Goal: Use online tool/utility: Utilize a website feature to perform a specific function

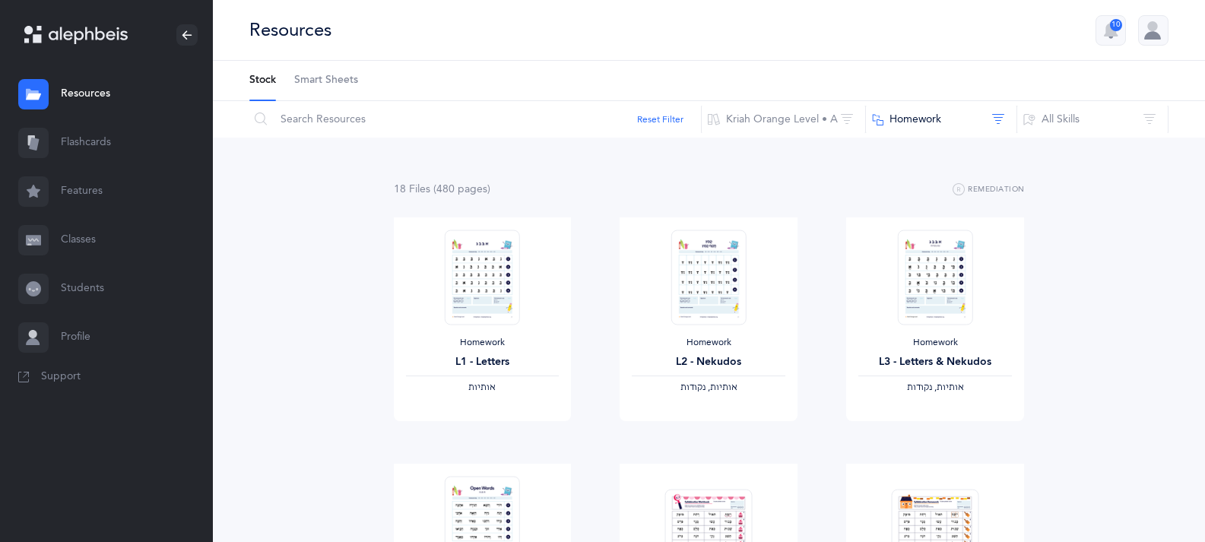
scroll to position [152, 0]
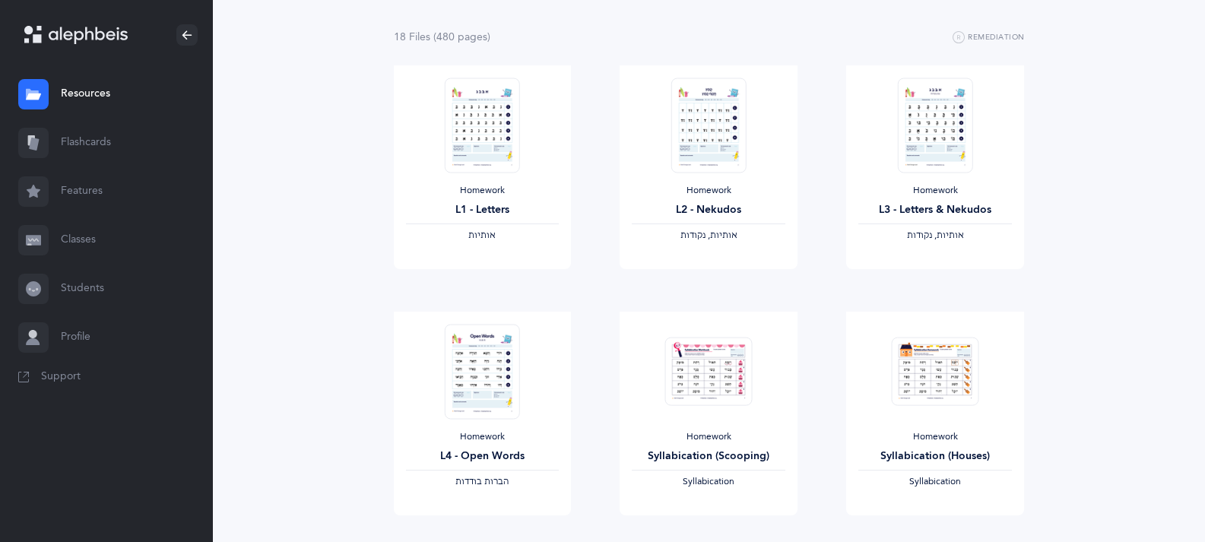
click at [78, 154] on link "Flashcards" at bounding box center [106, 143] width 213 height 49
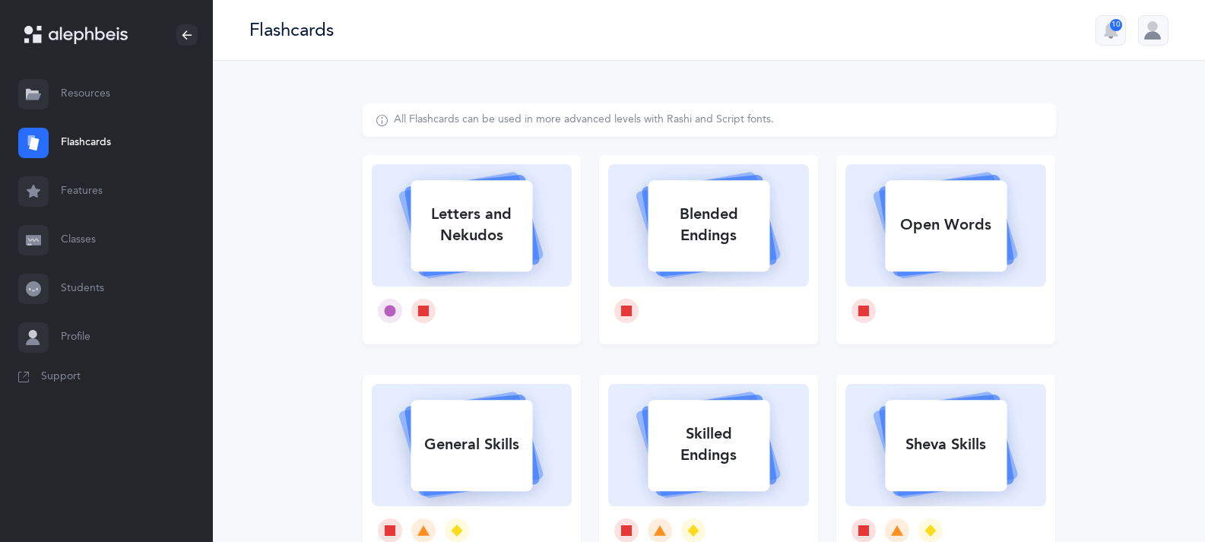
click at [541, 258] on icon at bounding box center [471, 223] width 181 height 127
select select
select select "single"
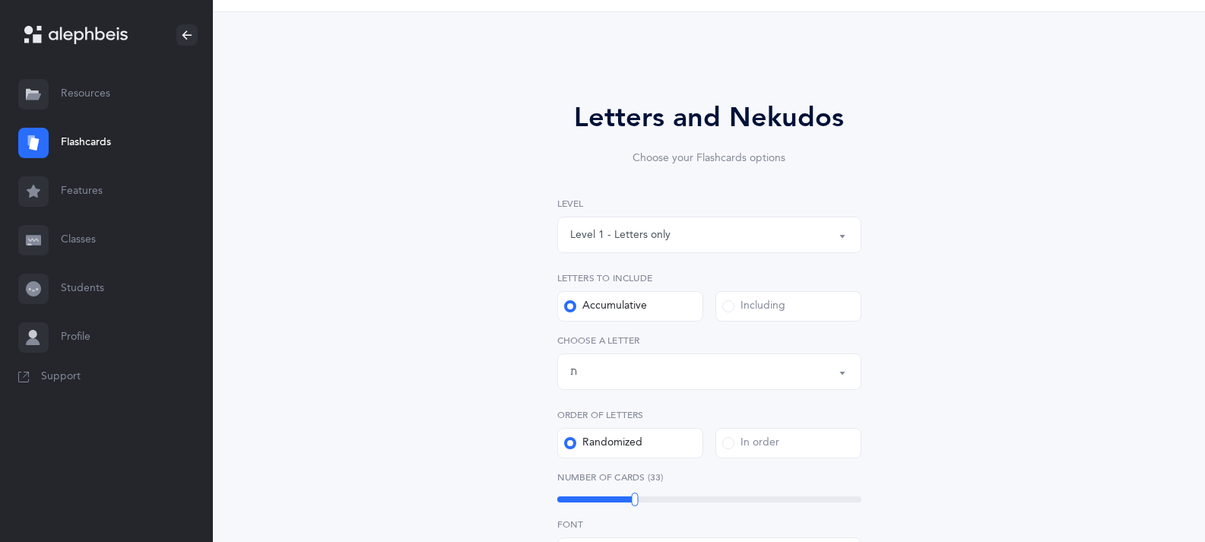
scroll to position [76, 0]
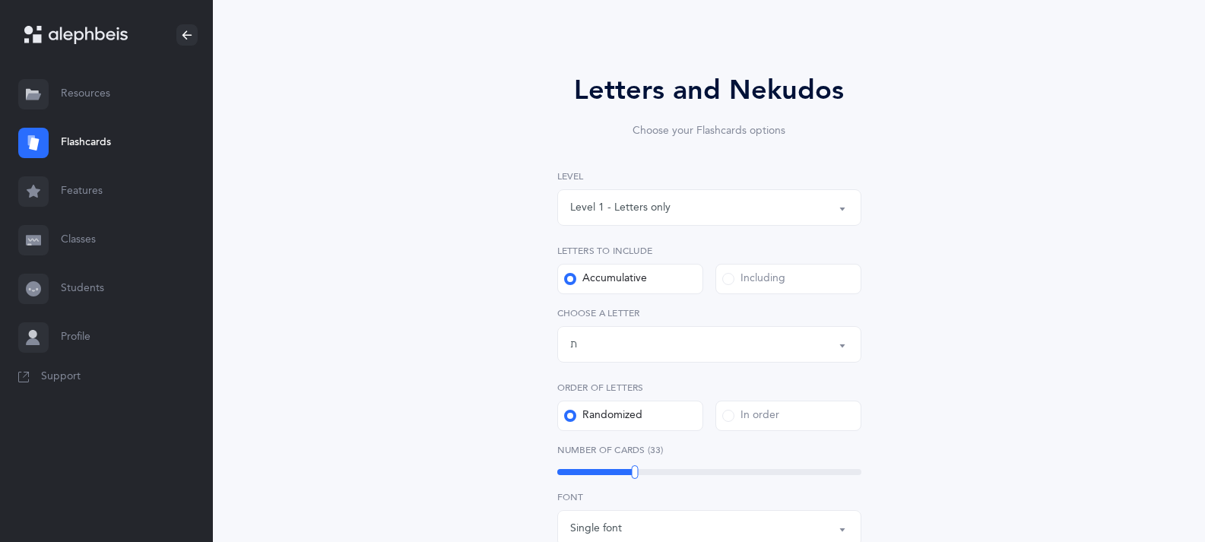
click at [730, 341] on div "Letters up until: ת" at bounding box center [709, 344] width 278 height 26
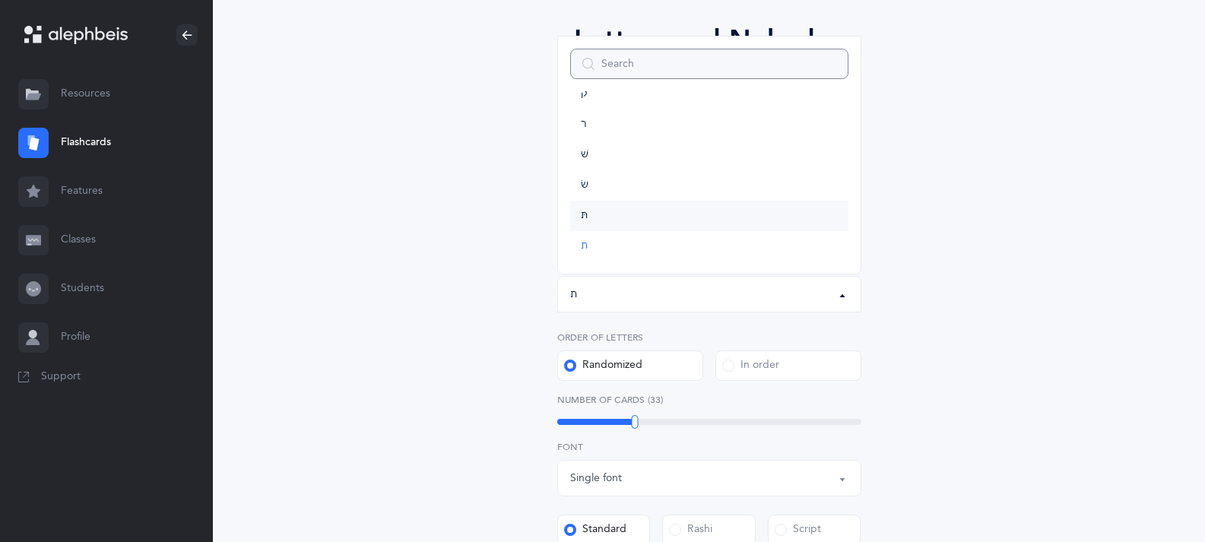
scroll to position [152, 0]
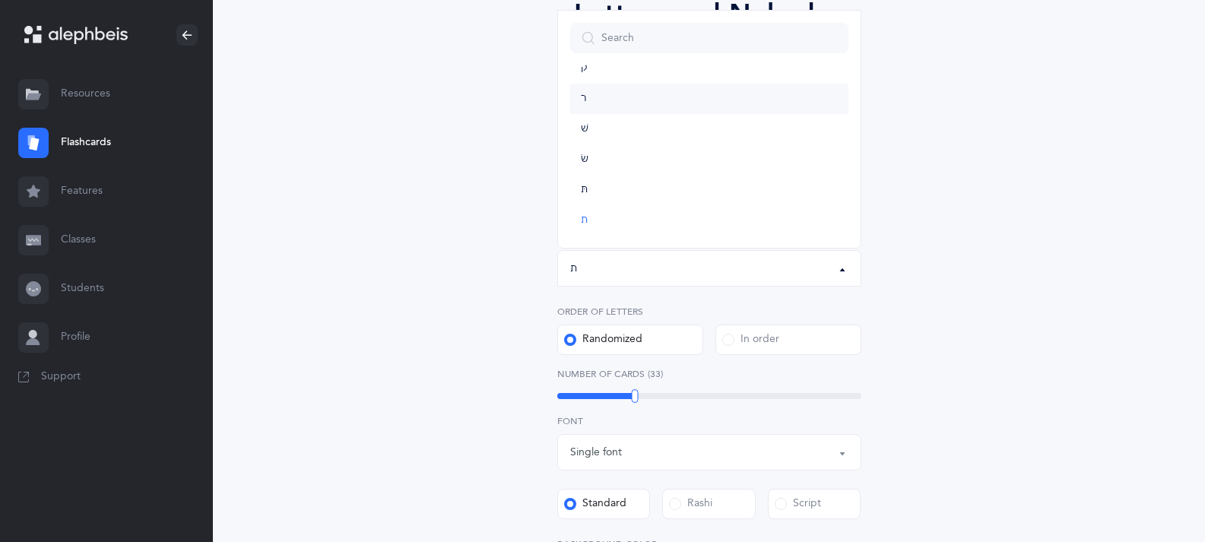
click at [590, 95] on link "ר" at bounding box center [709, 99] width 278 height 30
select select "25"
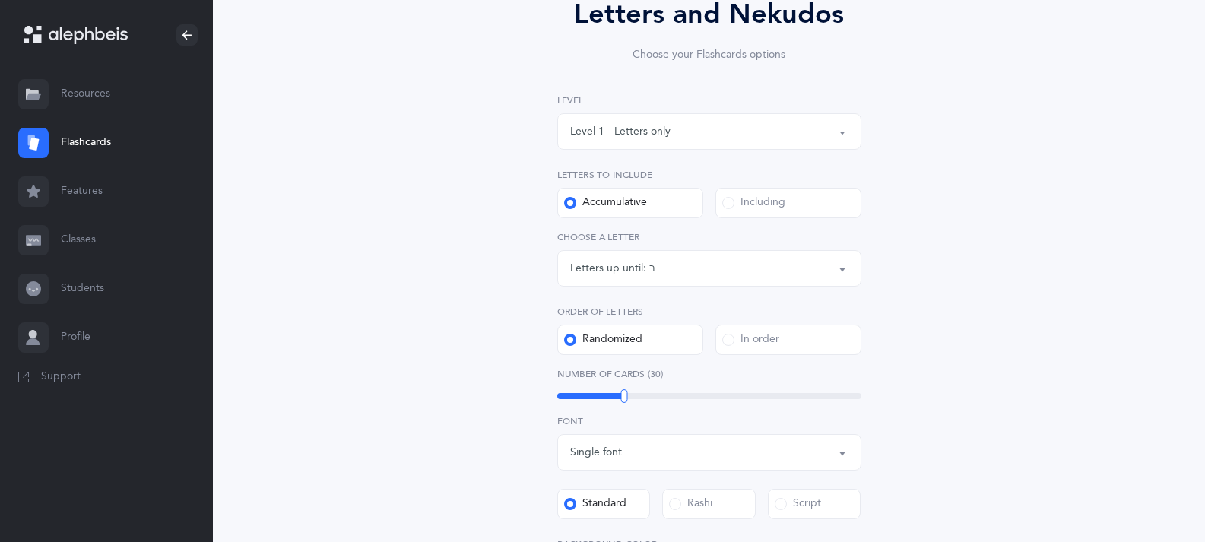
click at [1037, 299] on div "Letters and Nekudos Choose your Flashcards options Level 1 - Letters only Level…" at bounding box center [709, 404] width 693 height 907
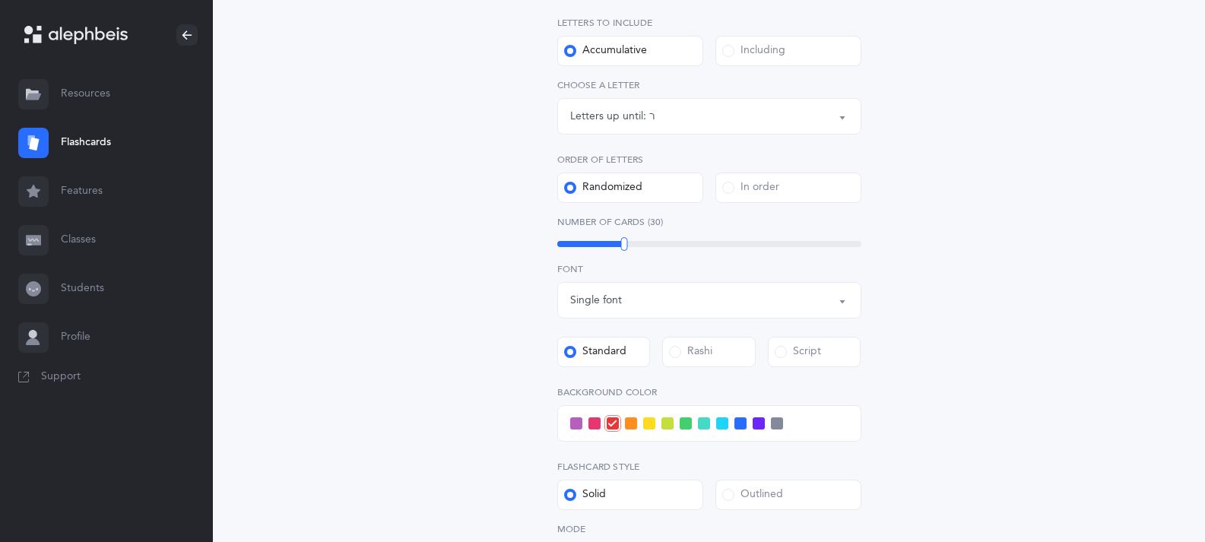
click at [716, 423] on span at bounding box center [722, 423] width 12 height 12
click at [0, 0] on input "checkbox" at bounding box center [0, 0] width 0 height 0
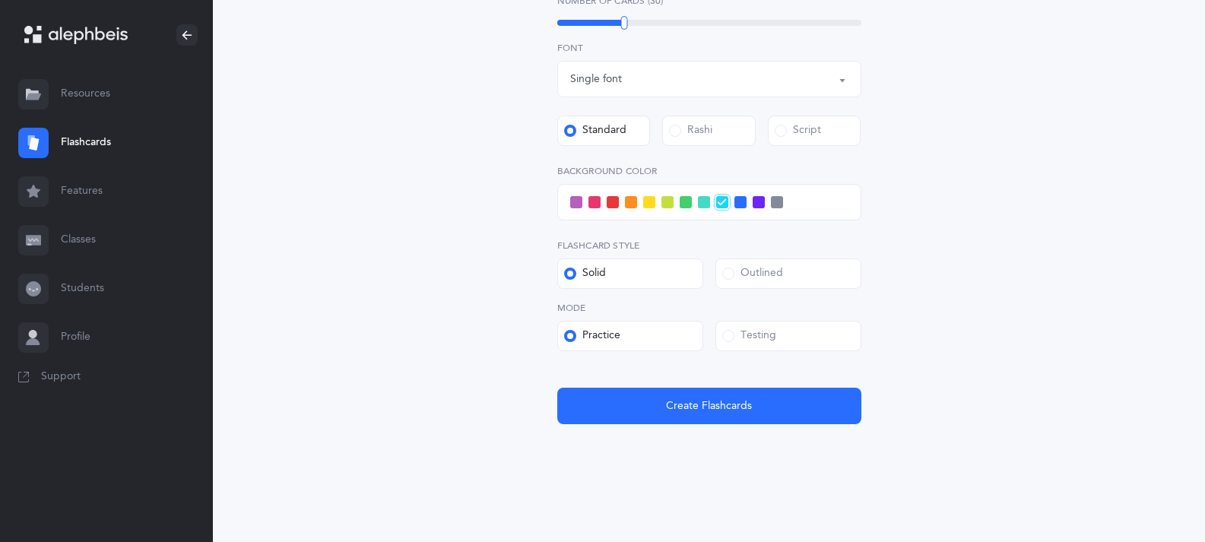
scroll to position [529, 0]
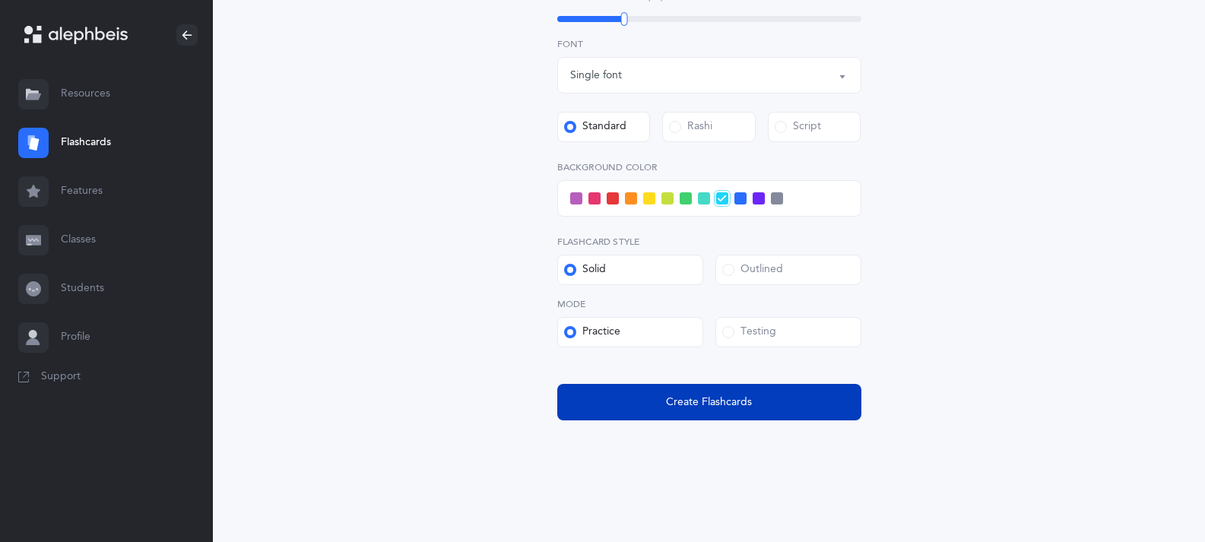
click at [717, 405] on span "Create Flashcards" at bounding box center [709, 402] width 86 height 16
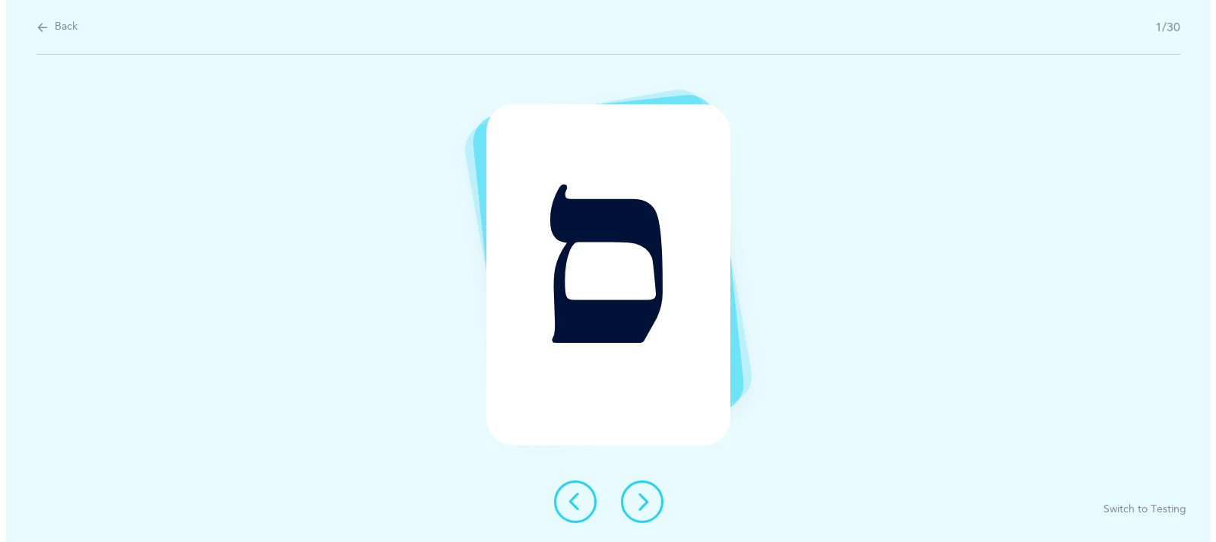
scroll to position [0, 0]
click at [634, 502] on icon at bounding box center [641, 501] width 18 height 18
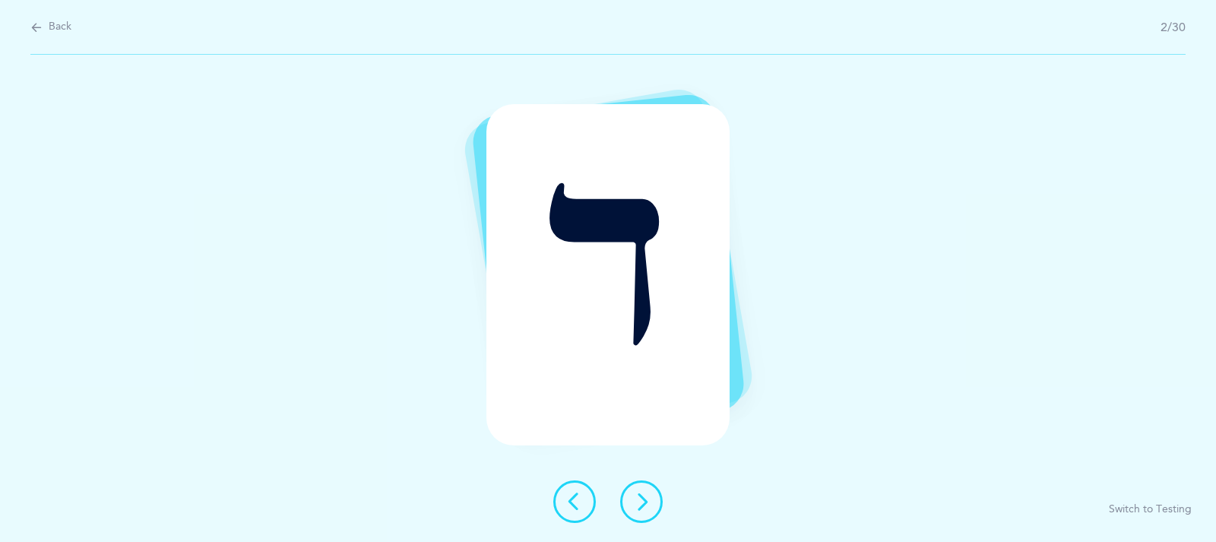
click at [644, 505] on icon at bounding box center [641, 501] width 18 height 18
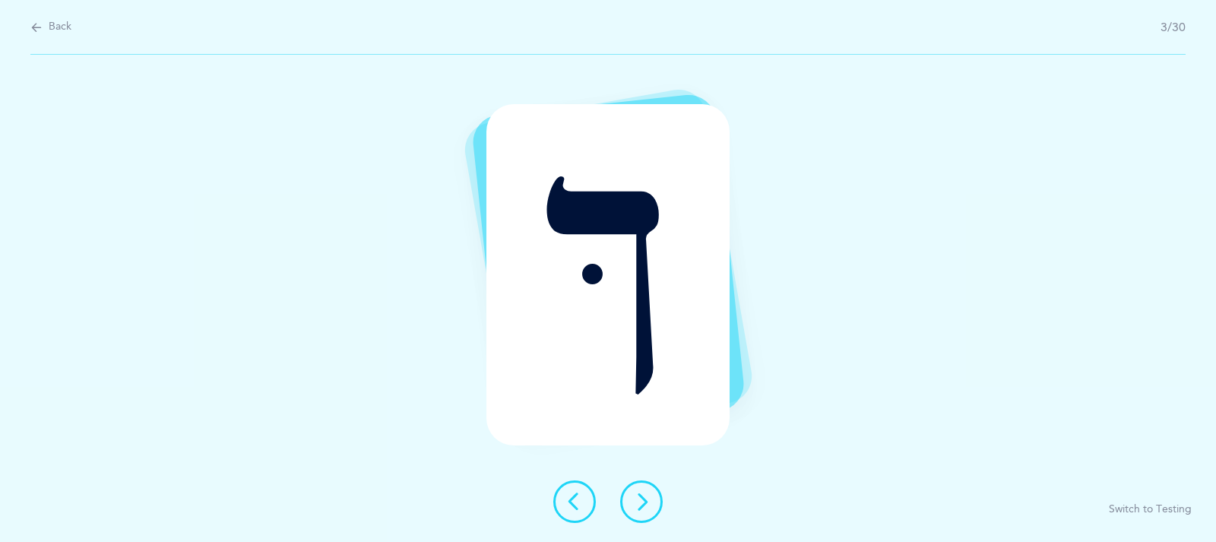
click at [643, 505] on icon at bounding box center [641, 501] width 18 height 18
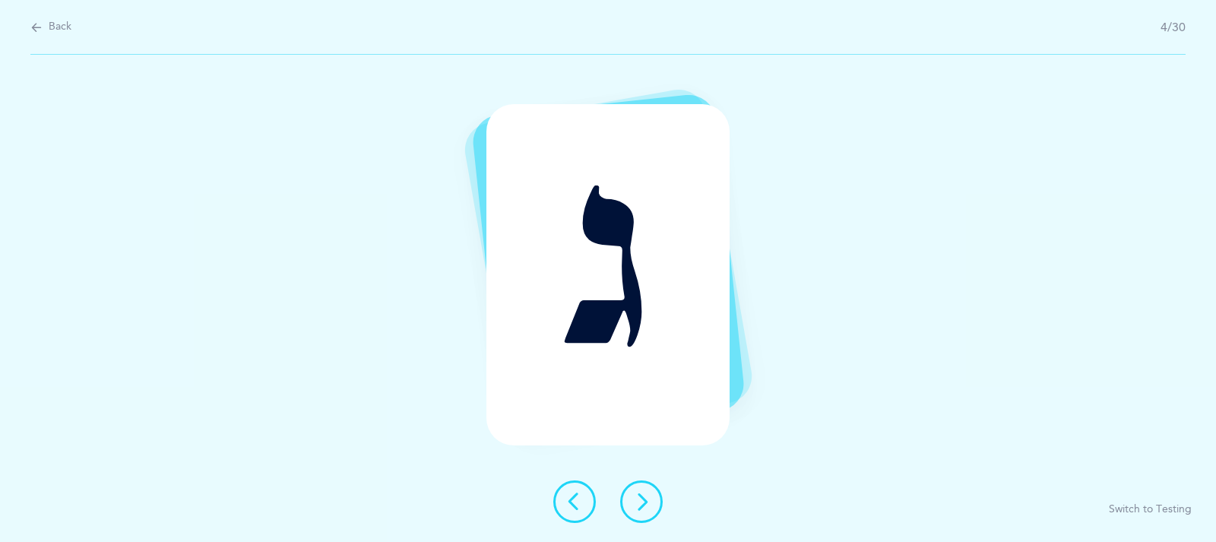
click at [643, 505] on icon at bounding box center [641, 501] width 18 height 18
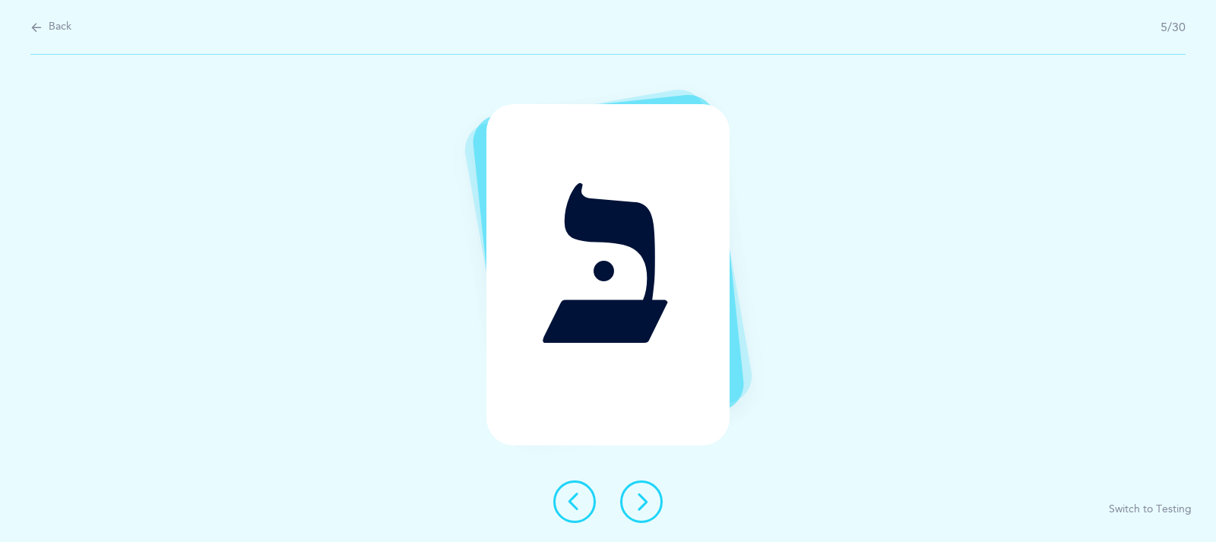
click at [643, 505] on icon at bounding box center [641, 501] width 18 height 18
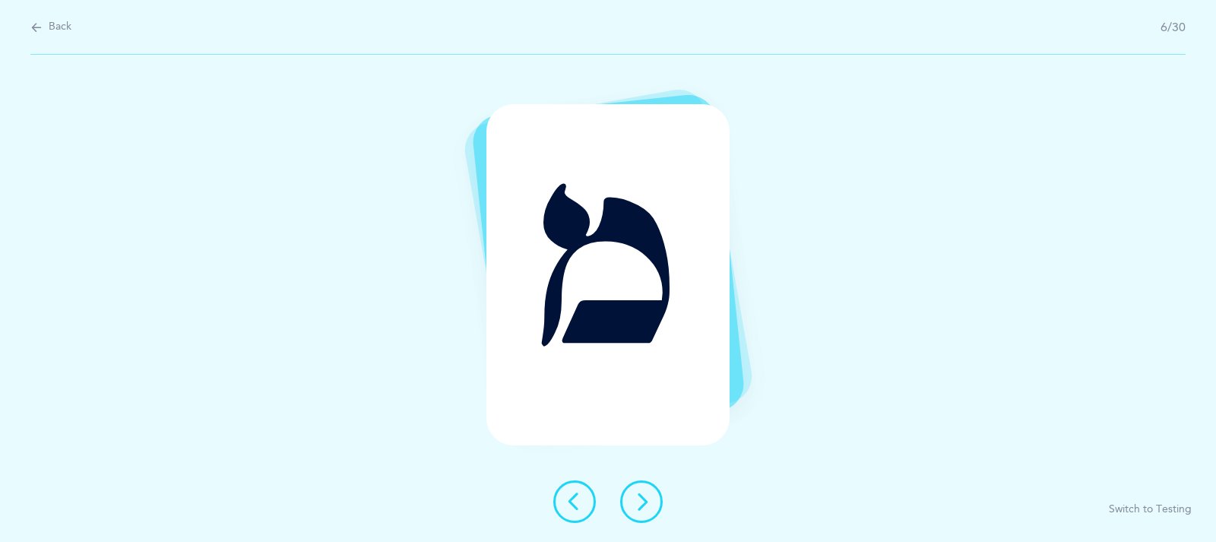
click at [643, 505] on icon at bounding box center [641, 501] width 18 height 18
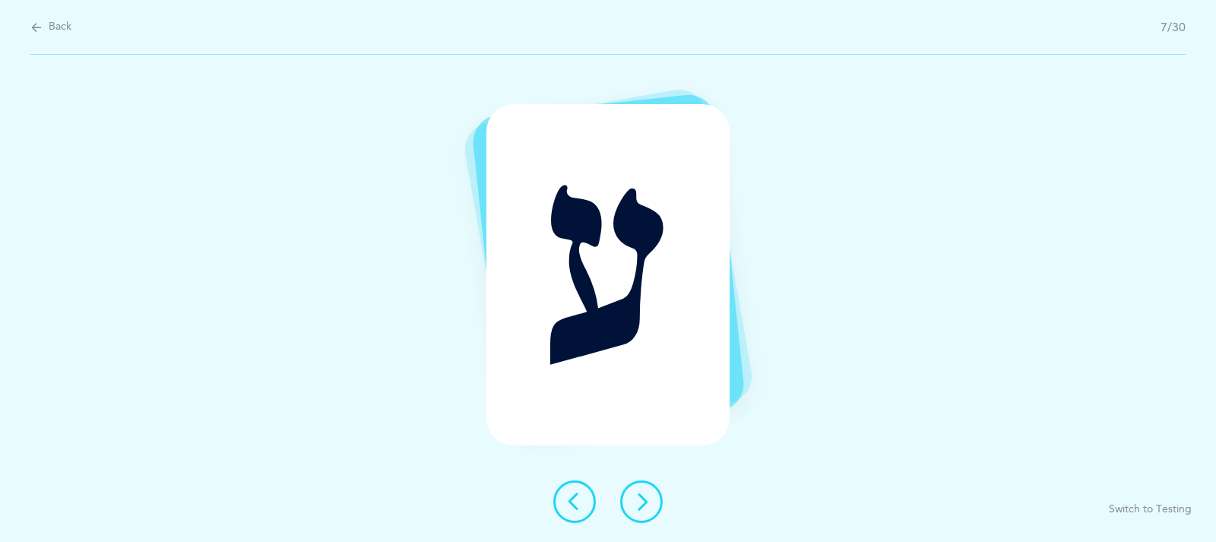
click at [643, 505] on icon at bounding box center [641, 501] width 18 height 18
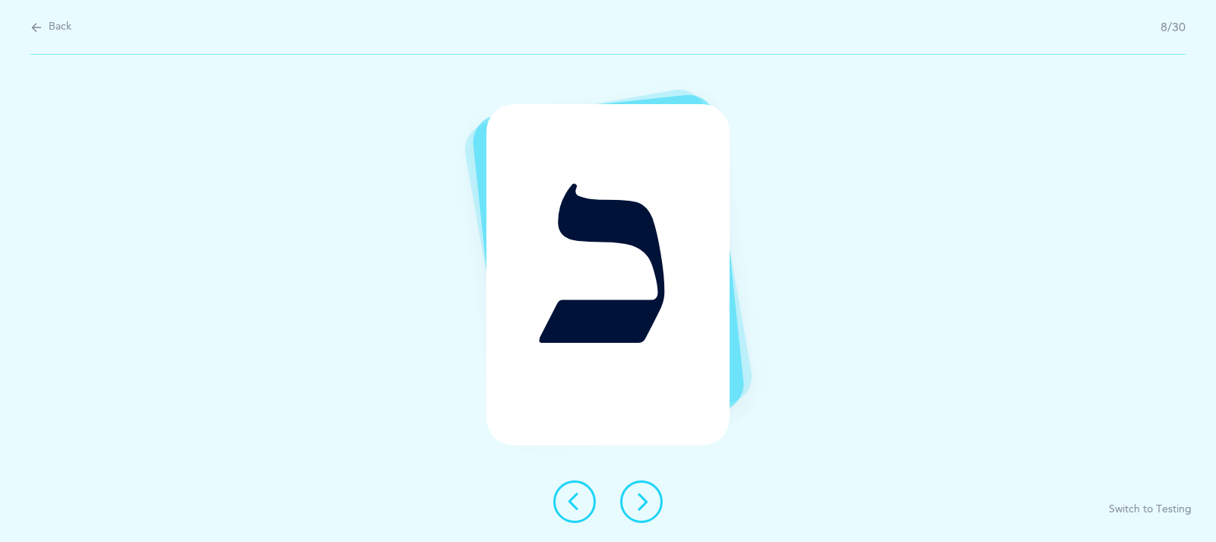
click at [643, 505] on icon at bounding box center [641, 501] width 18 height 18
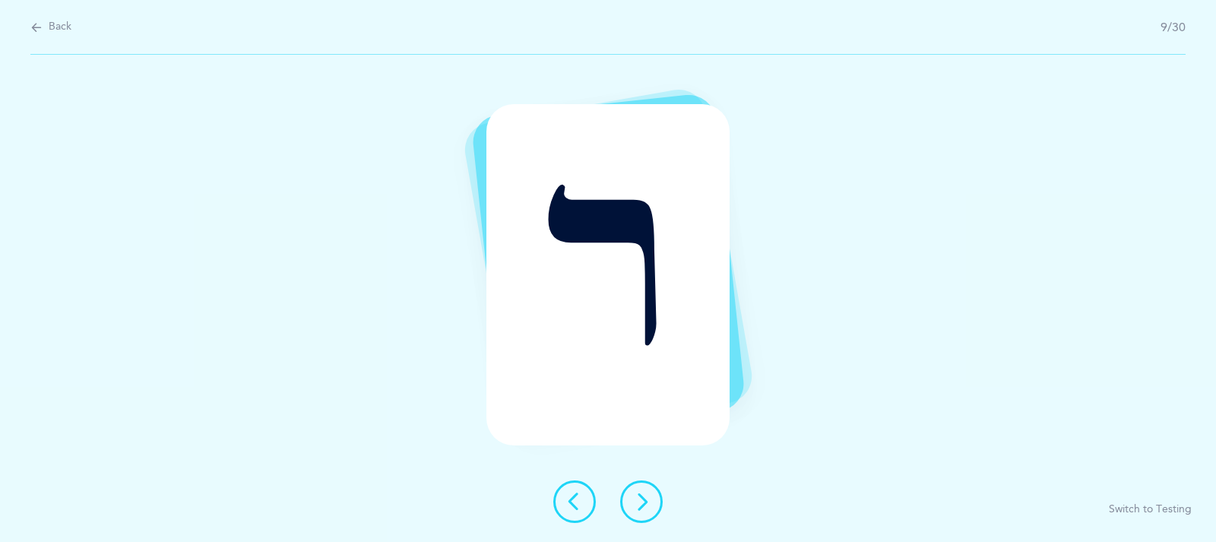
click at [643, 505] on icon at bounding box center [641, 501] width 18 height 18
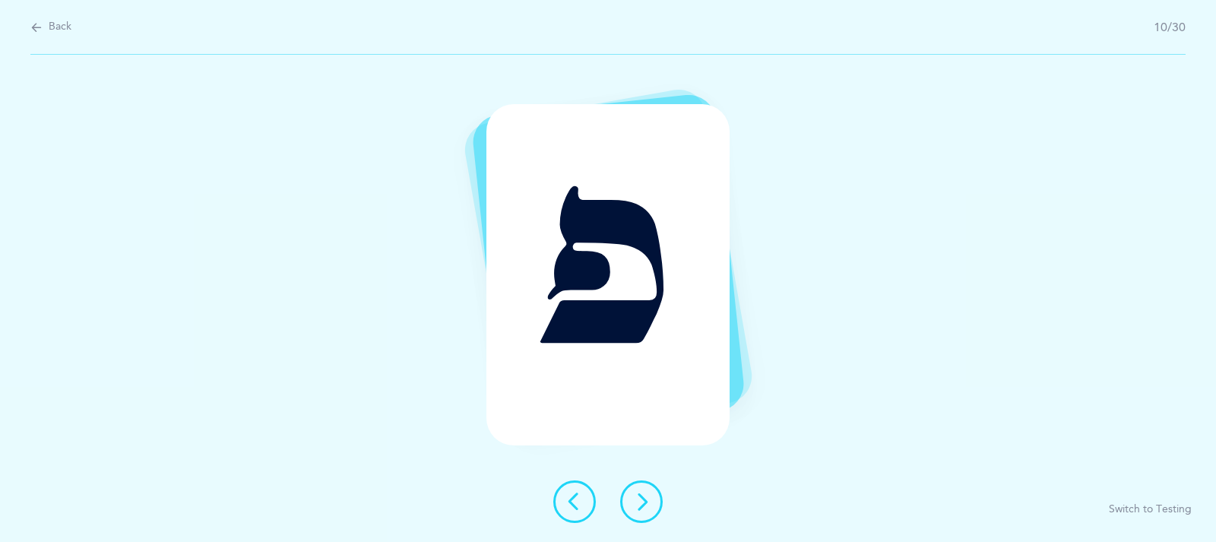
click at [641, 506] on icon at bounding box center [641, 501] width 18 height 18
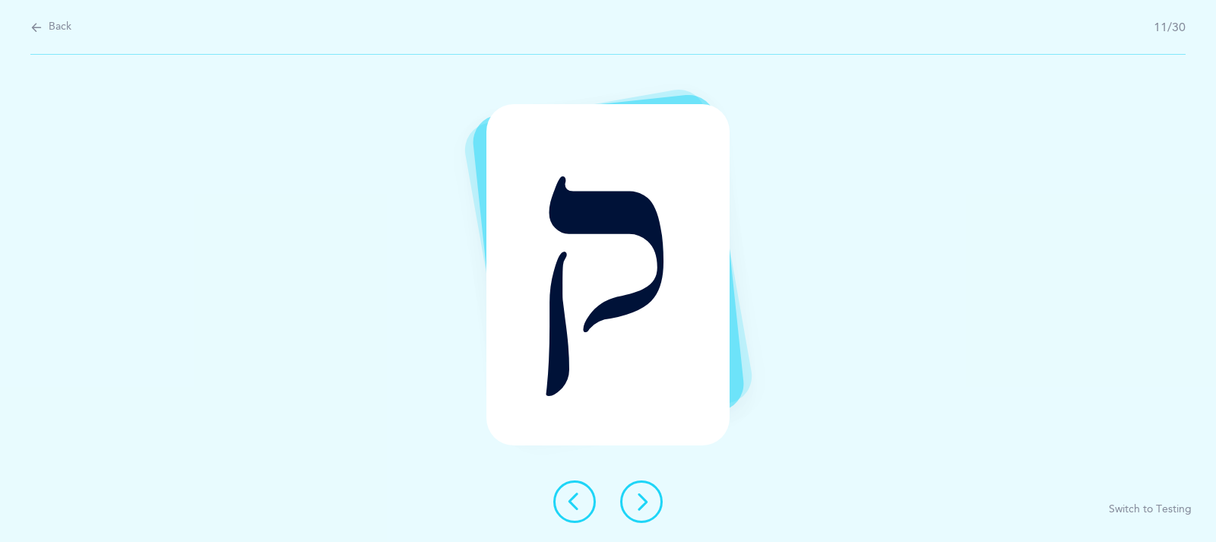
click at [641, 506] on icon at bounding box center [641, 501] width 18 height 18
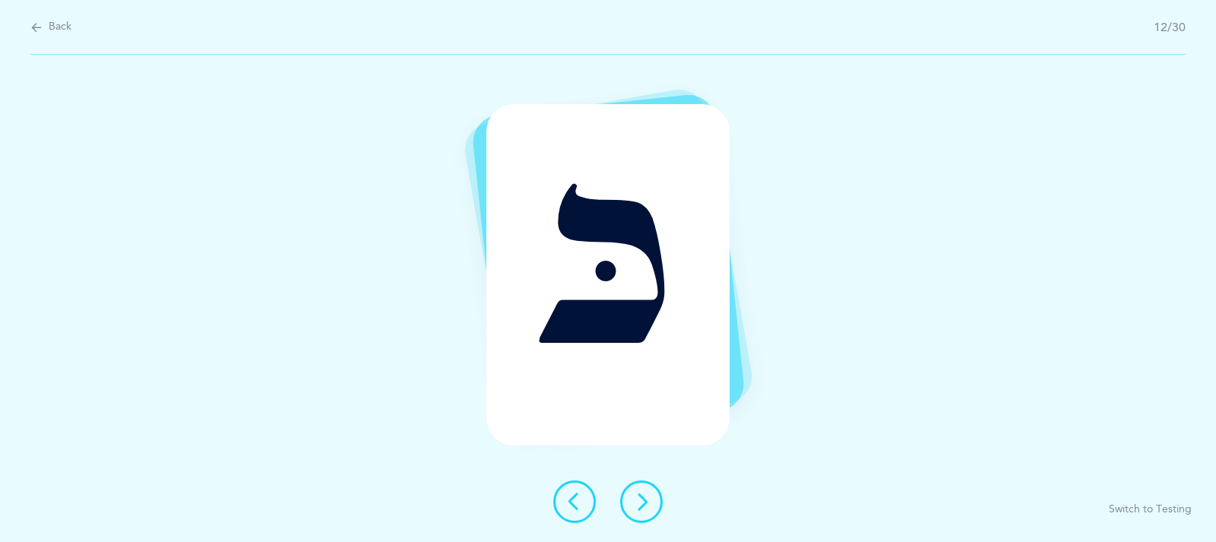
click at [641, 506] on icon at bounding box center [641, 501] width 18 height 18
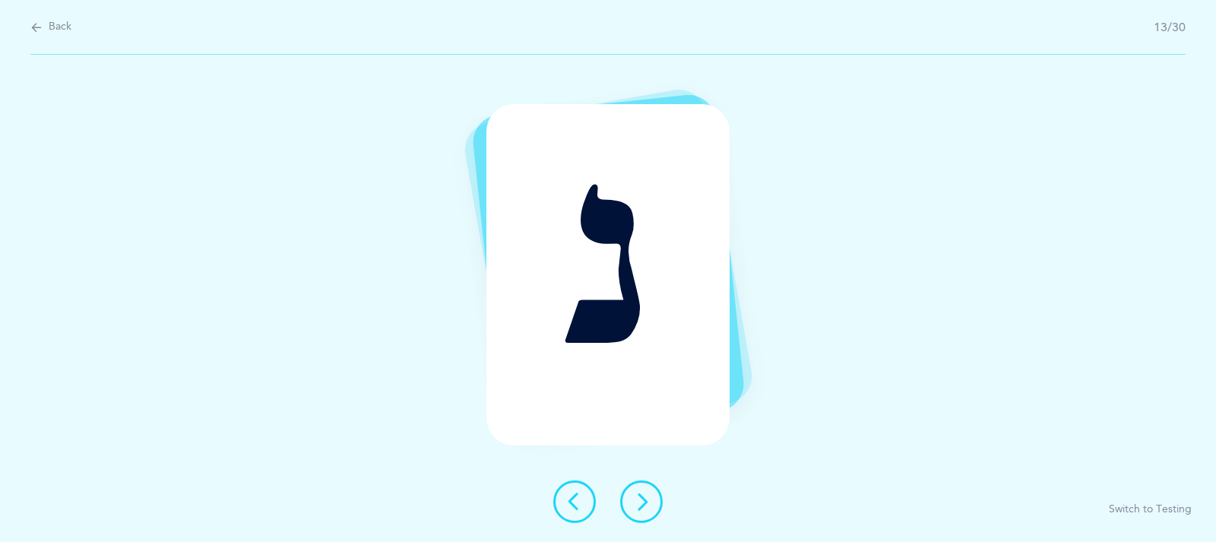
click at [641, 506] on icon at bounding box center [641, 501] width 18 height 18
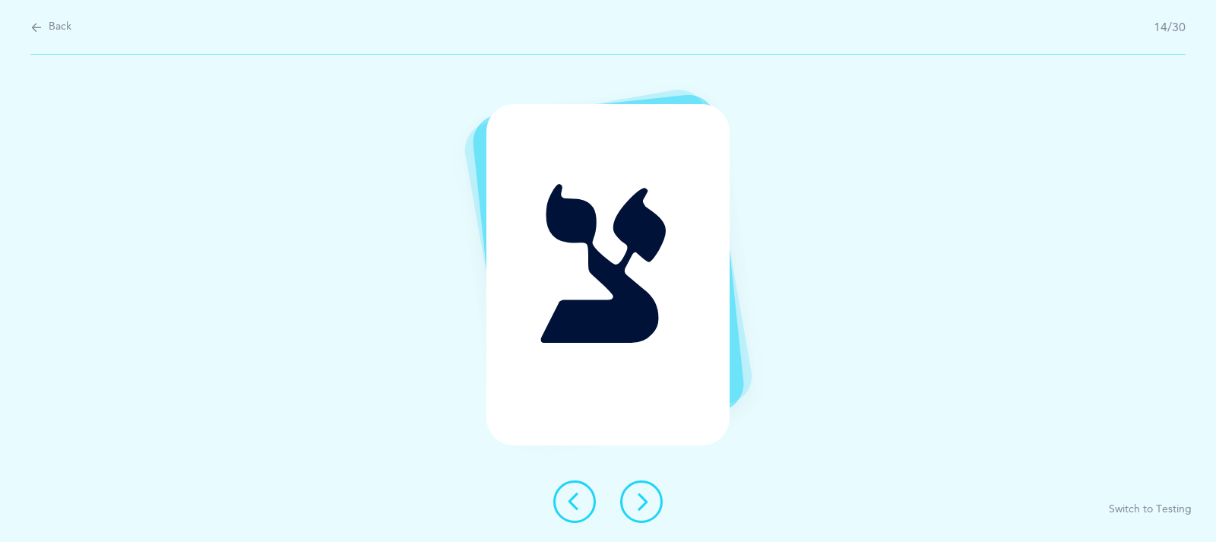
click at [641, 507] on icon at bounding box center [641, 501] width 18 height 18
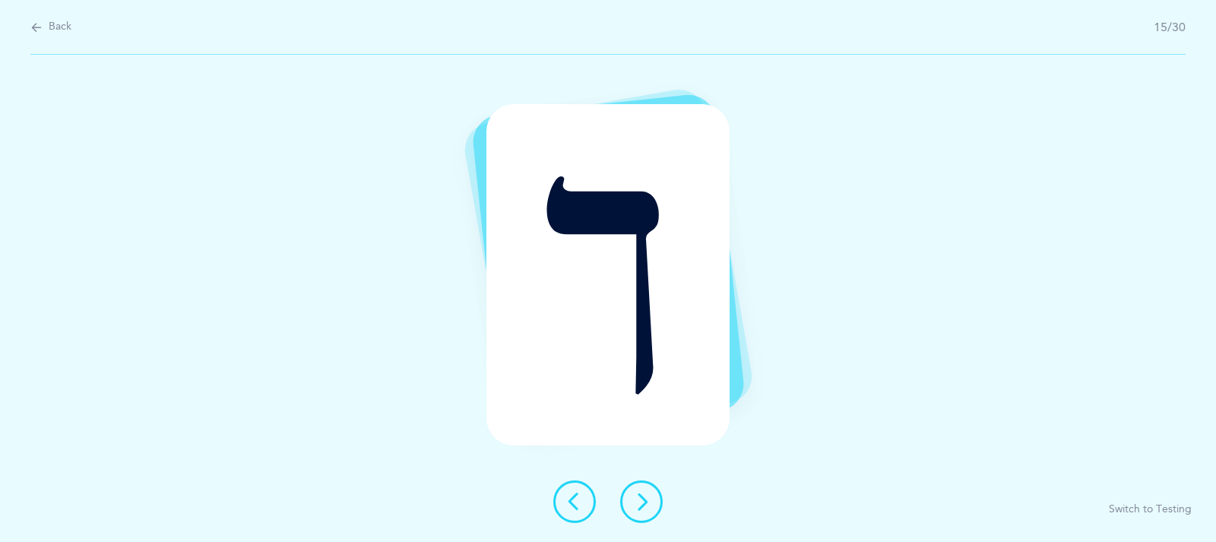
click at [635, 508] on icon at bounding box center [641, 501] width 18 height 18
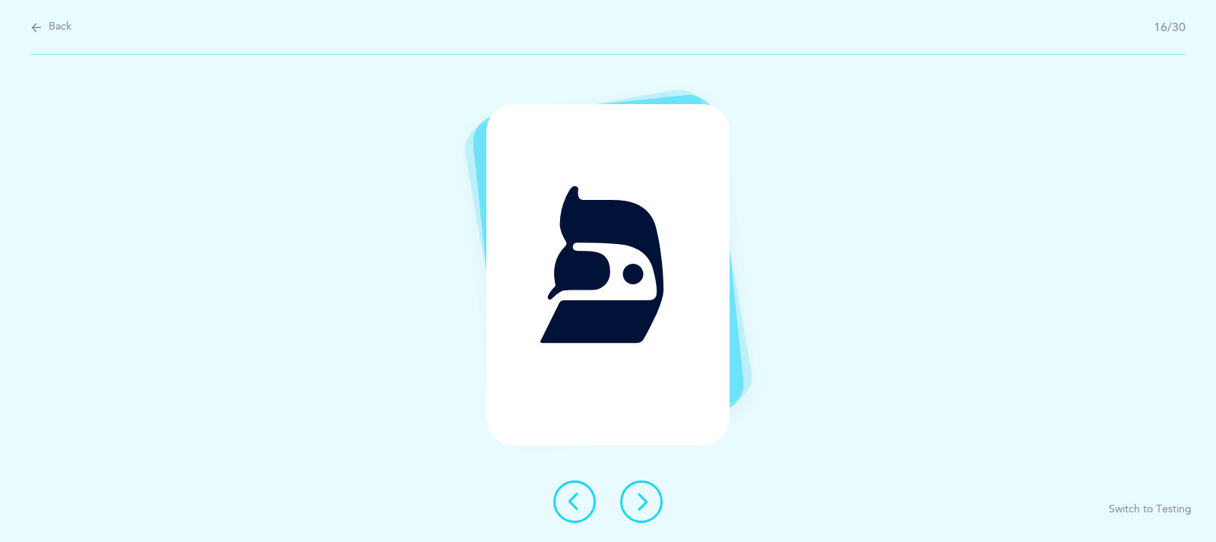
drag, startPoint x: 635, startPoint y: 508, endPoint x: 628, endPoint y: 512, distance: 7.8
click at [629, 511] on button at bounding box center [641, 501] width 43 height 43
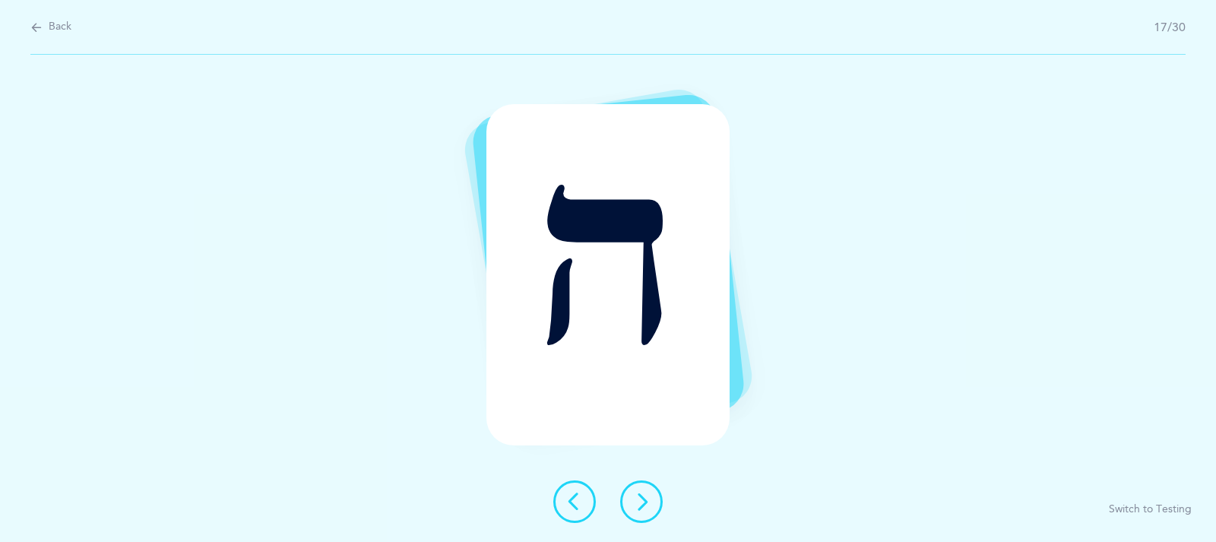
click at [628, 512] on button at bounding box center [641, 501] width 43 height 43
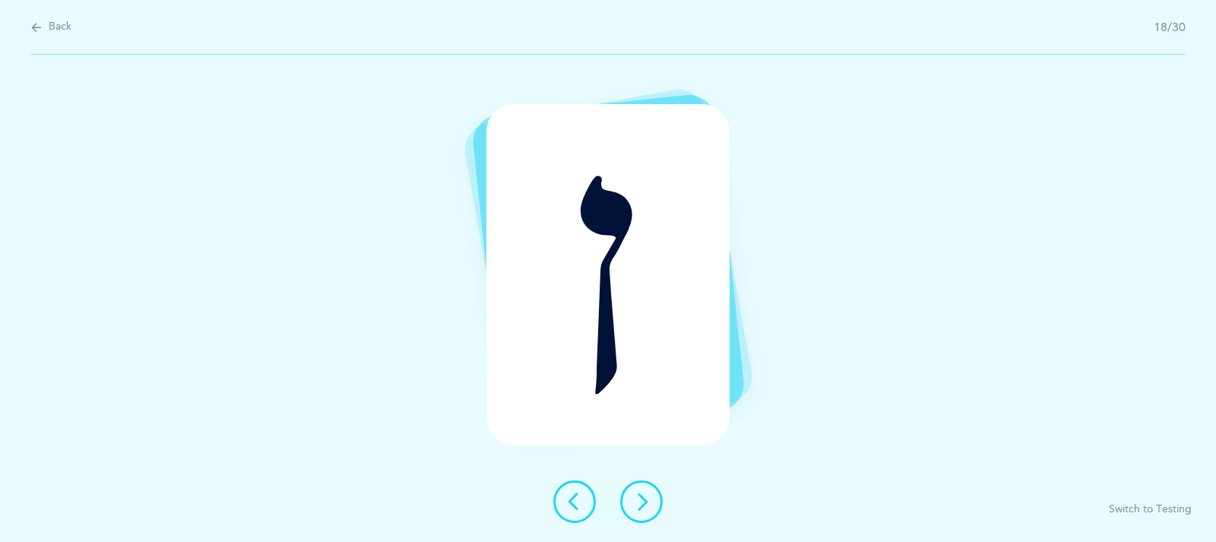
click at [628, 512] on button at bounding box center [641, 501] width 43 height 43
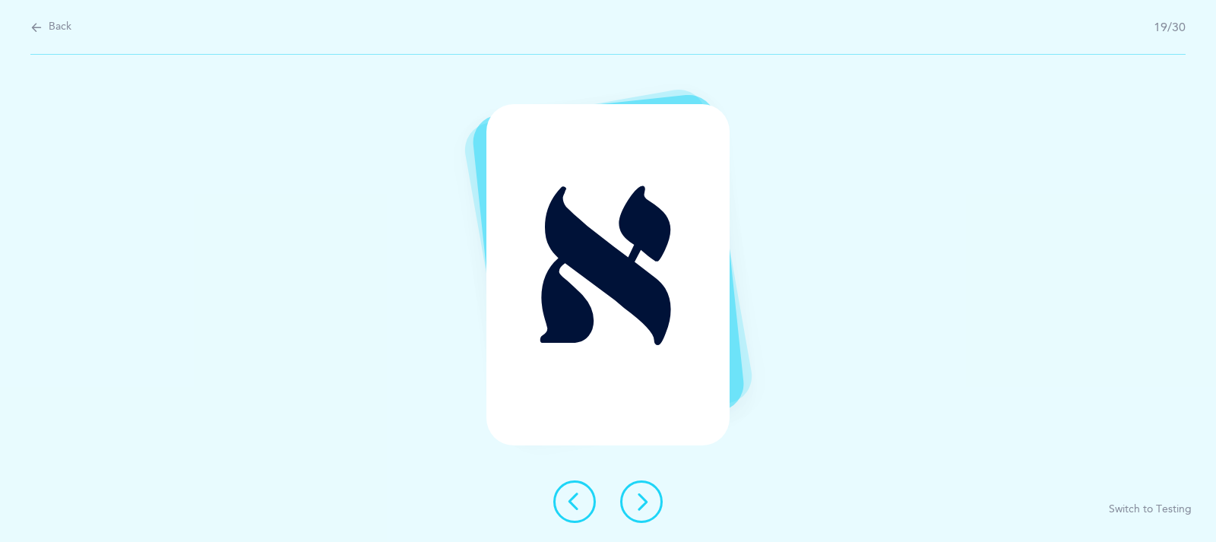
click at [628, 512] on button at bounding box center [641, 501] width 43 height 43
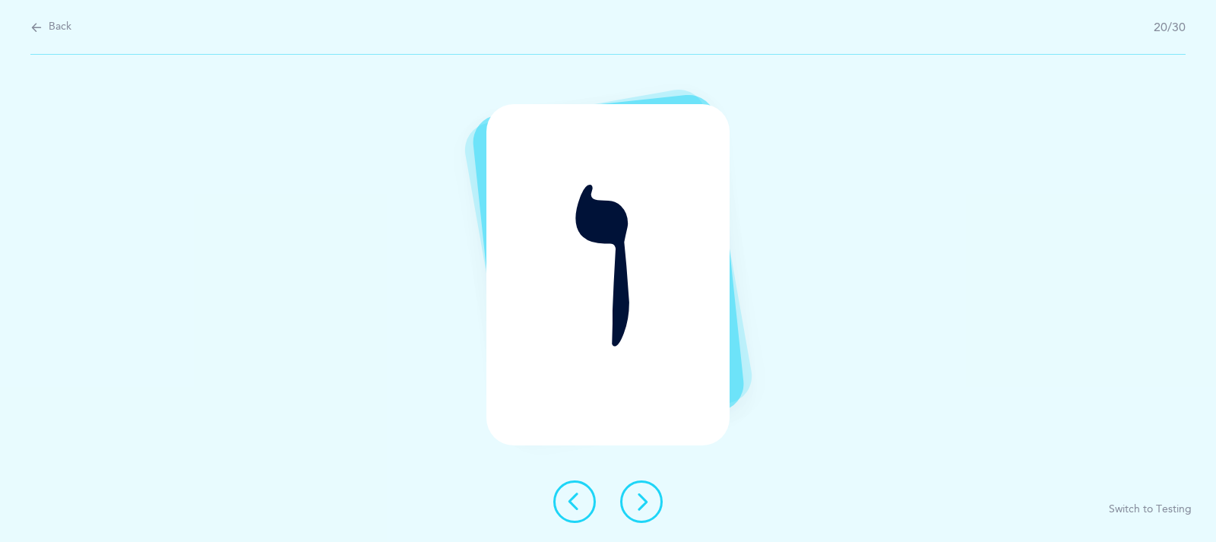
click at [639, 505] on icon at bounding box center [641, 501] width 18 height 18
click at [639, 508] on icon at bounding box center [641, 501] width 18 height 18
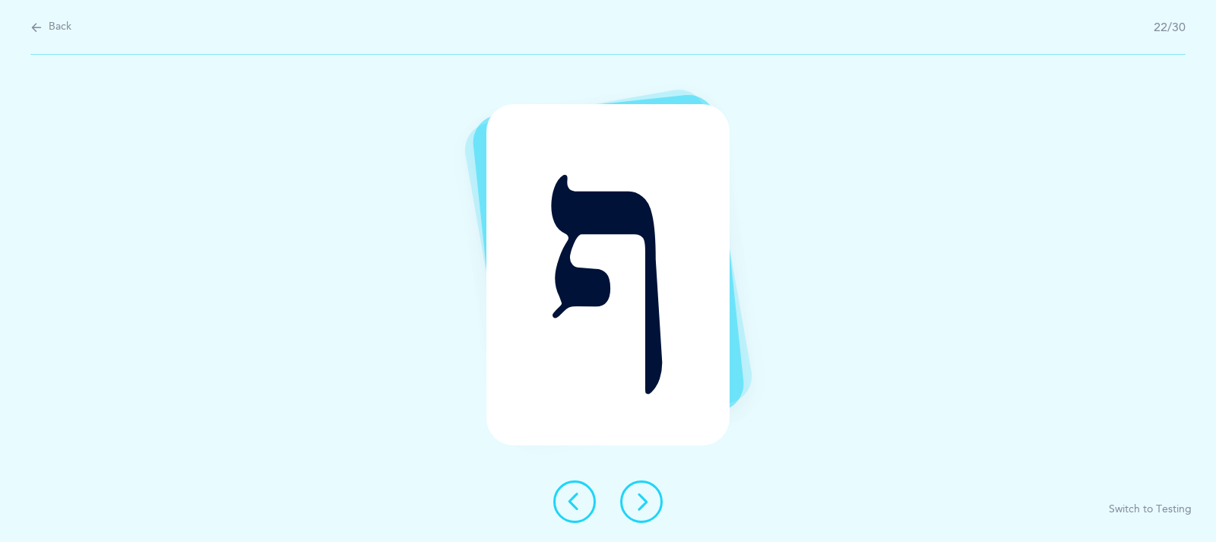
click at [639, 508] on icon at bounding box center [641, 501] width 18 height 18
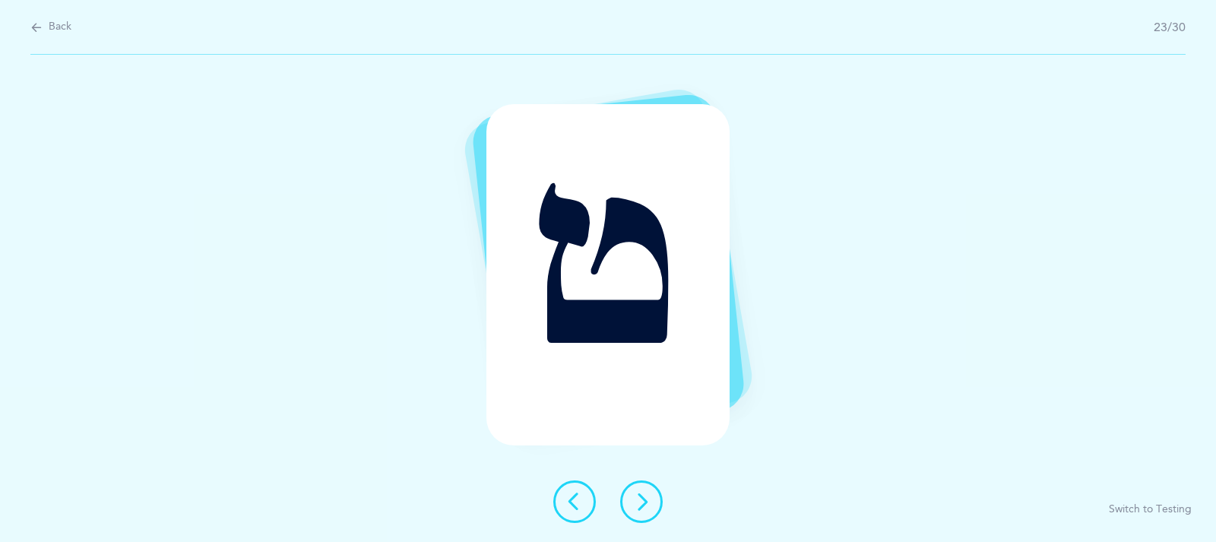
click at [639, 508] on icon at bounding box center [641, 501] width 18 height 18
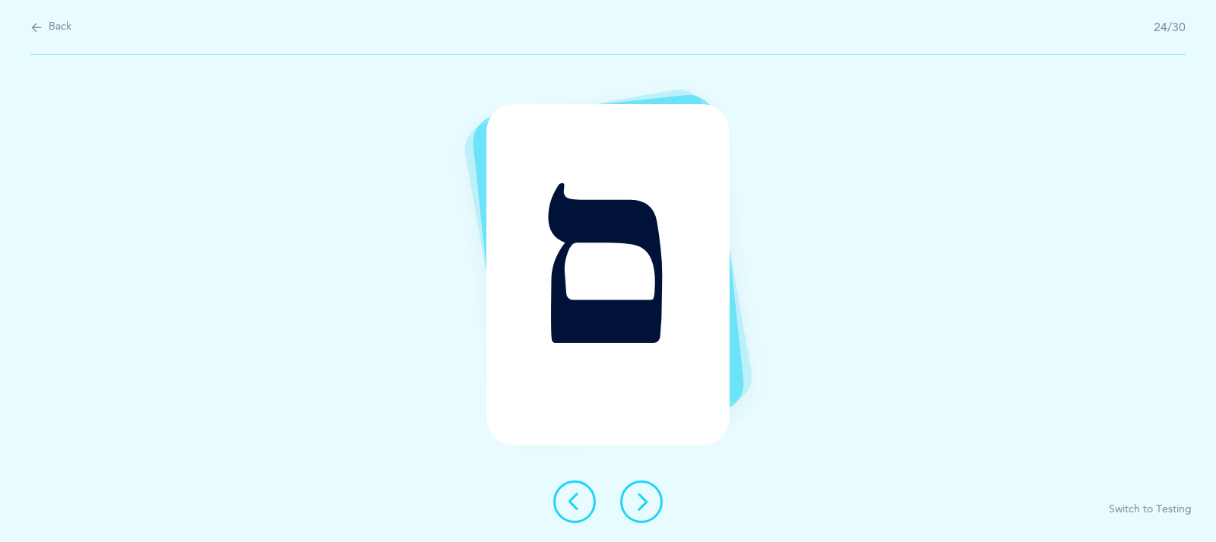
click at [648, 513] on button at bounding box center [641, 501] width 43 height 43
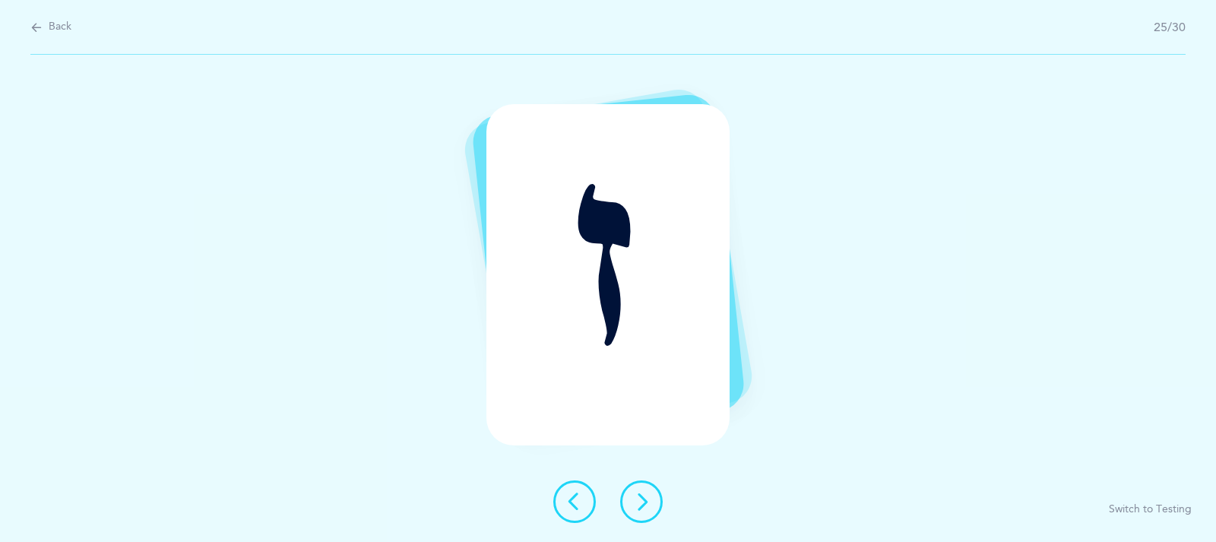
click at [648, 513] on button at bounding box center [641, 501] width 43 height 43
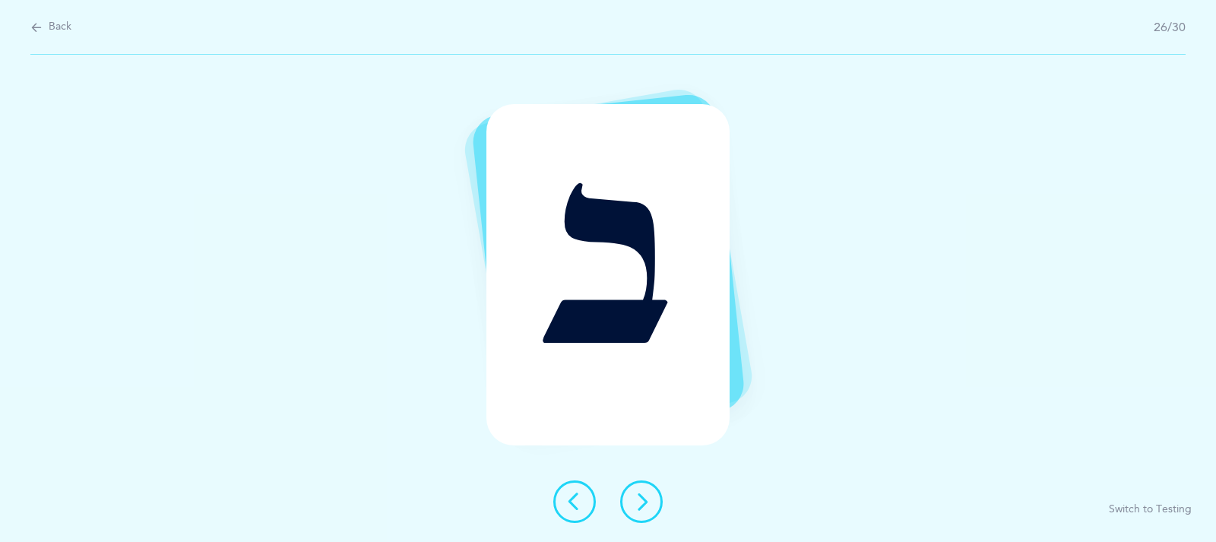
click at [654, 513] on button at bounding box center [641, 501] width 43 height 43
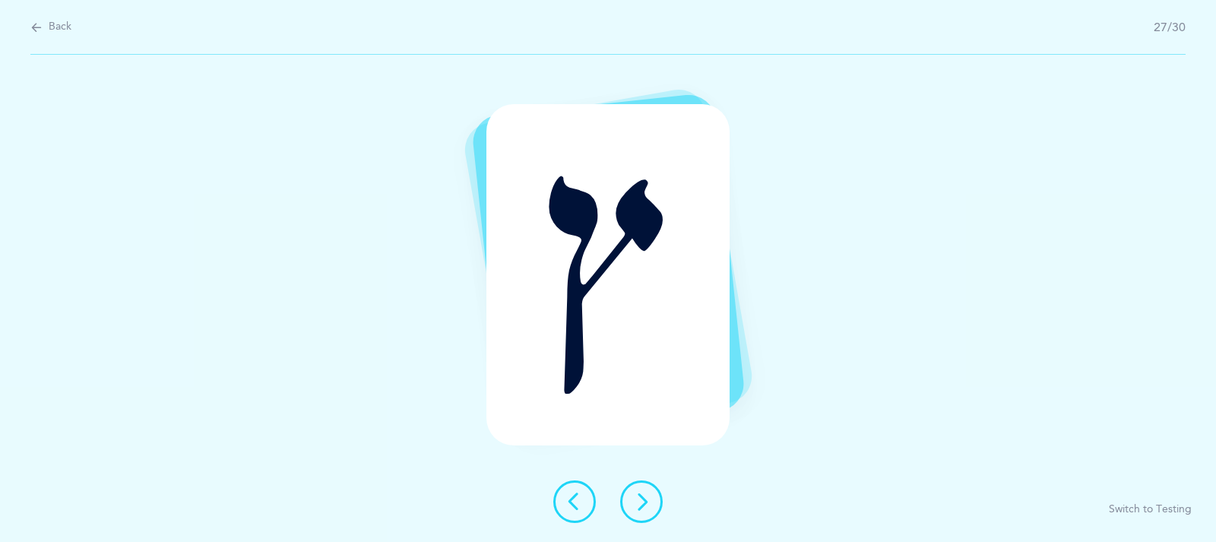
click at [654, 513] on button at bounding box center [641, 501] width 43 height 43
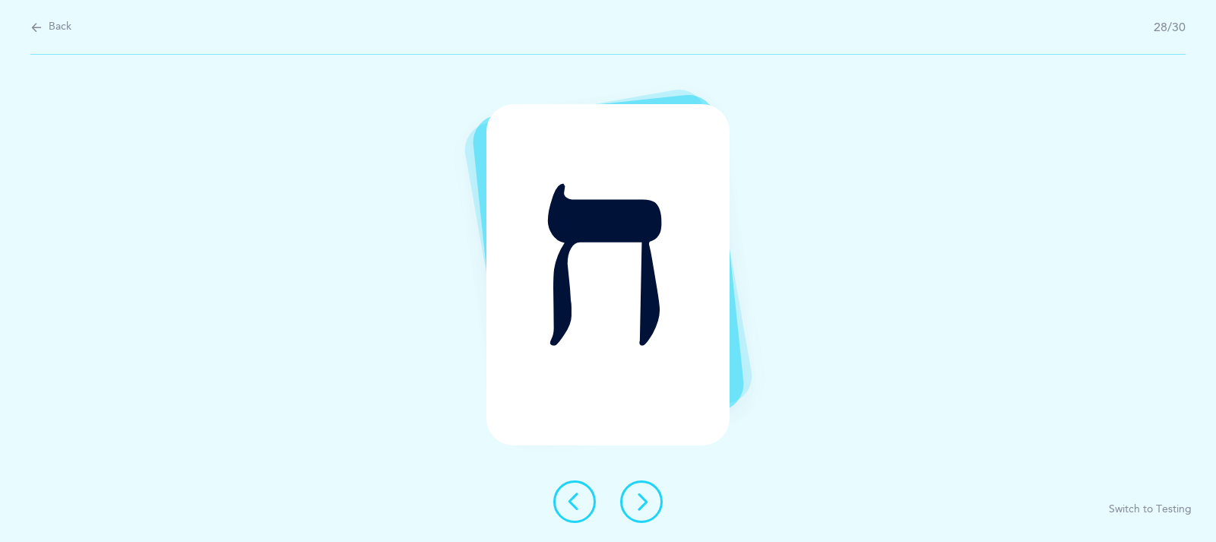
click at [654, 513] on button at bounding box center [641, 501] width 43 height 43
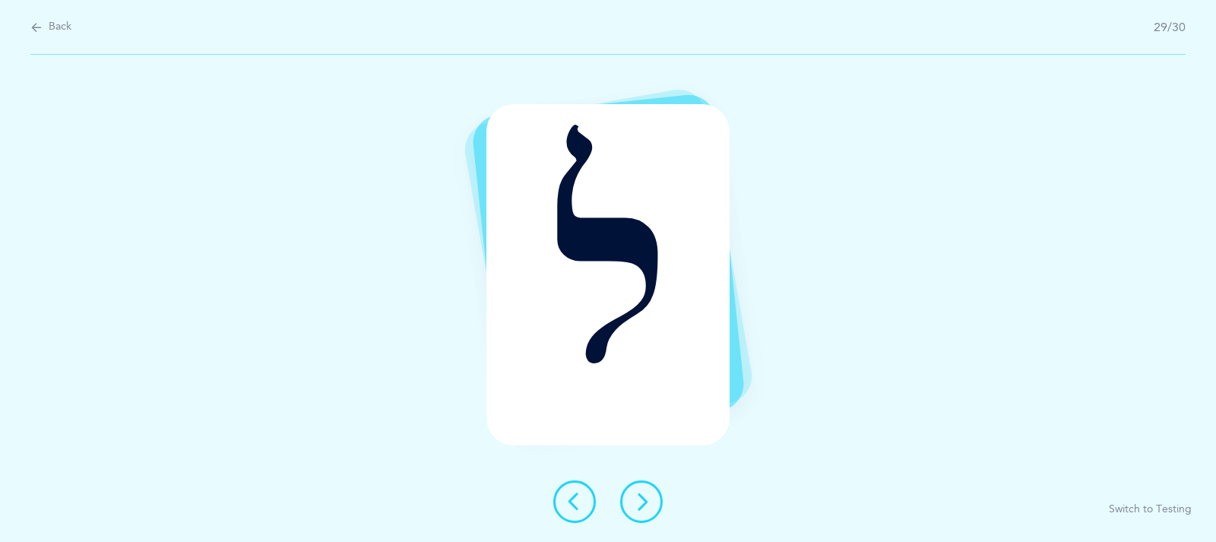
click at [651, 503] on button at bounding box center [641, 501] width 43 height 43
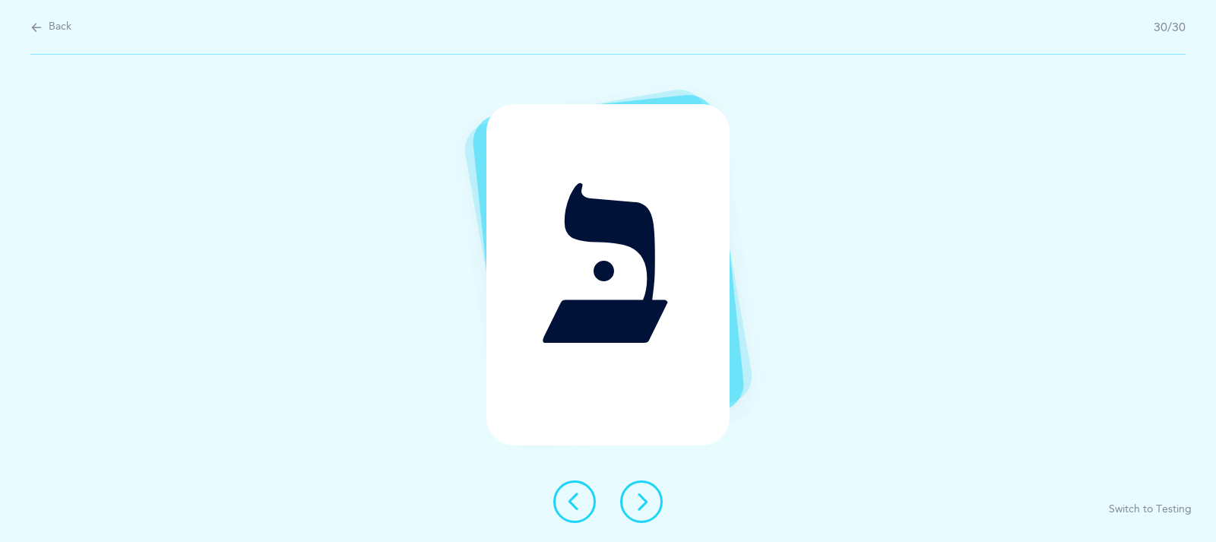
click at [651, 503] on button at bounding box center [641, 501] width 43 height 43
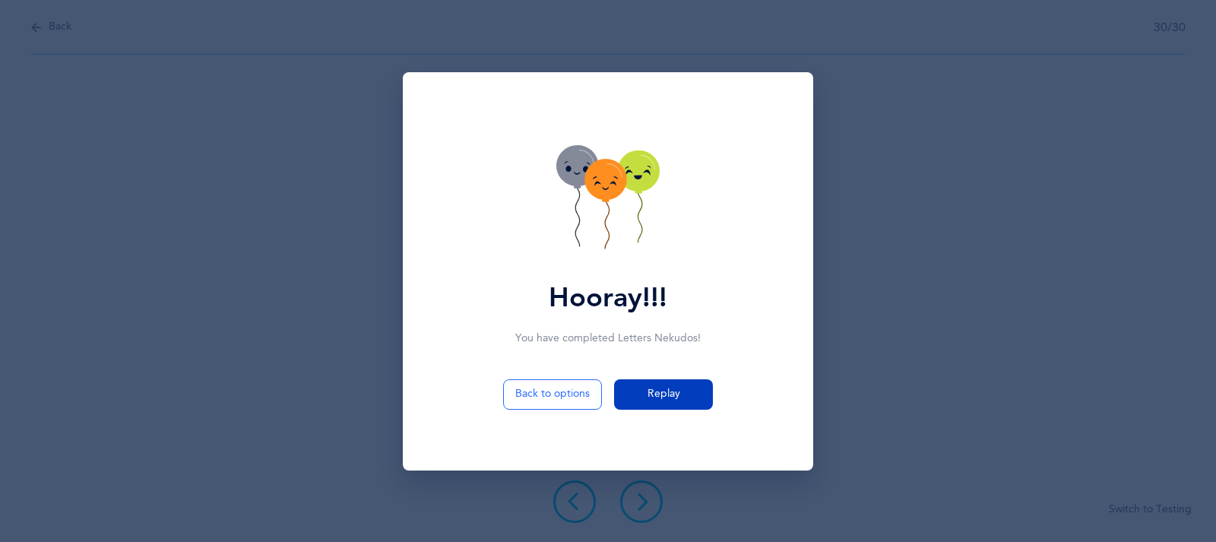
click at [635, 394] on button "Replay" at bounding box center [663, 394] width 99 height 30
